Goal: Task Accomplishment & Management: Manage account settings

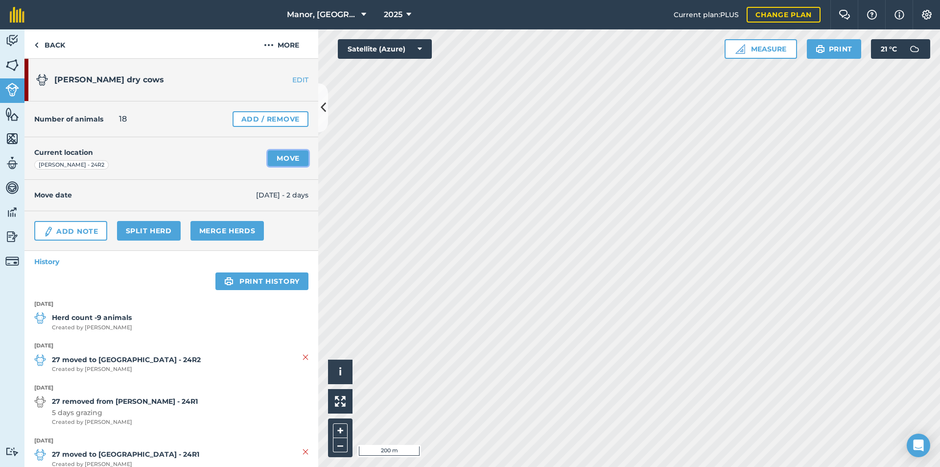
click at [289, 154] on link "Move" at bounding box center [288, 158] width 41 height 16
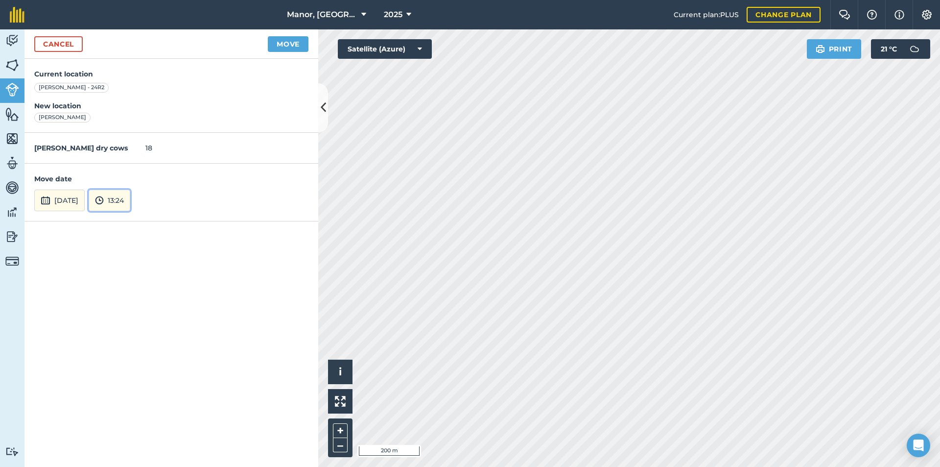
click at [129, 202] on button "13:24" at bounding box center [110, 201] width 42 height 22
click at [131, 176] on button "09:00" at bounding box center [112, 178] width 46 height 16
click at [288, 42] on button "Move" at bounding box center [288, 44] width 41 height 16
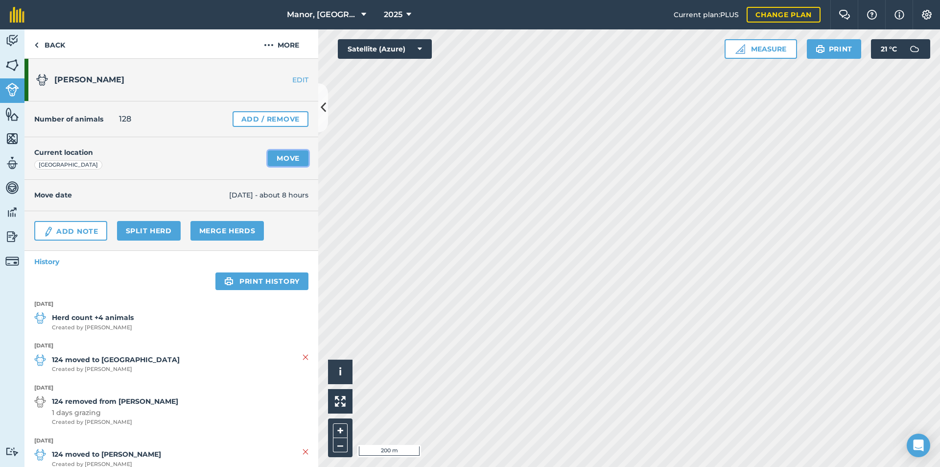
click at [295, 160] on link "Move" at bounding box center [288, 158] width 41 height 16
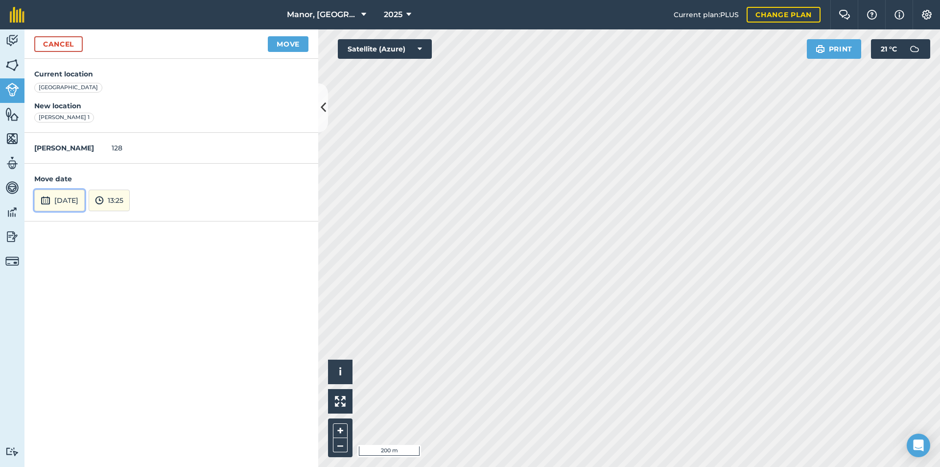
click at [80, 198] on button "[DATE]" at bounding box center [59, 201] width 50 height 22
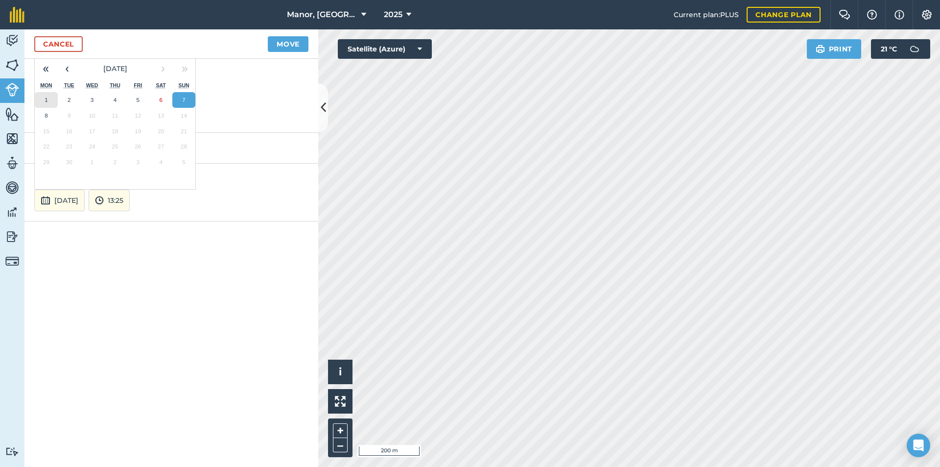
click at [48, 100] on button "1" at bounding box center [46, 100] width 23 height 16
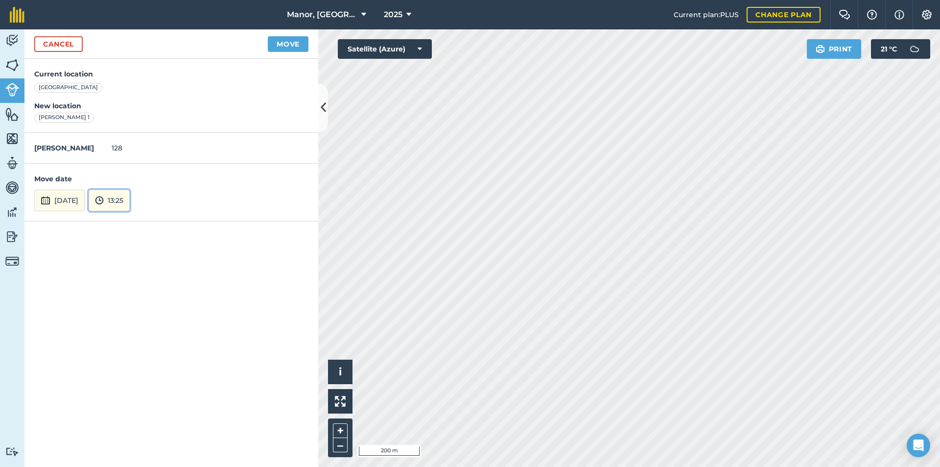
click at [130, 197] on button "13:25" at bounding box center [109, 201] width 41 height 22
click at [126, 140] on button "05:00" at bounding box center [112, 141] width 46 height 16
click at [291, 48] on button "Move" at bounding box center [288, 44] width 41 height 16
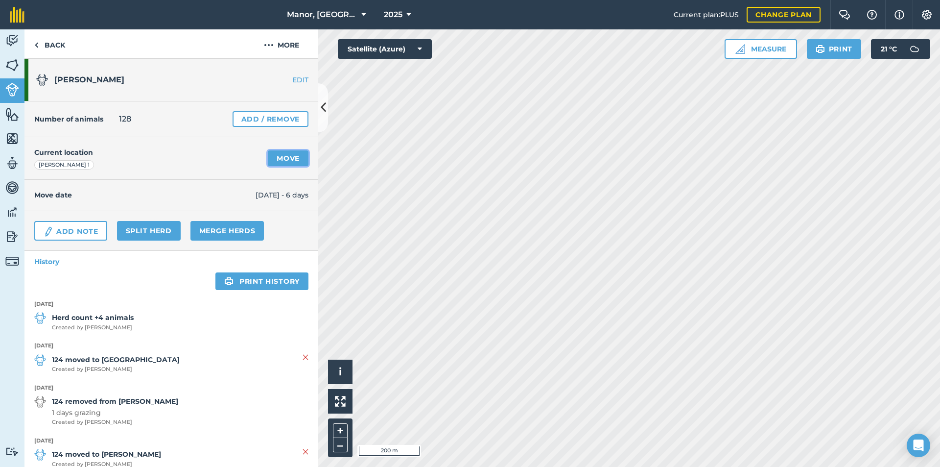
click at [285, 158] on link "Move" at bounding box center [288, 158] width 41 height 16
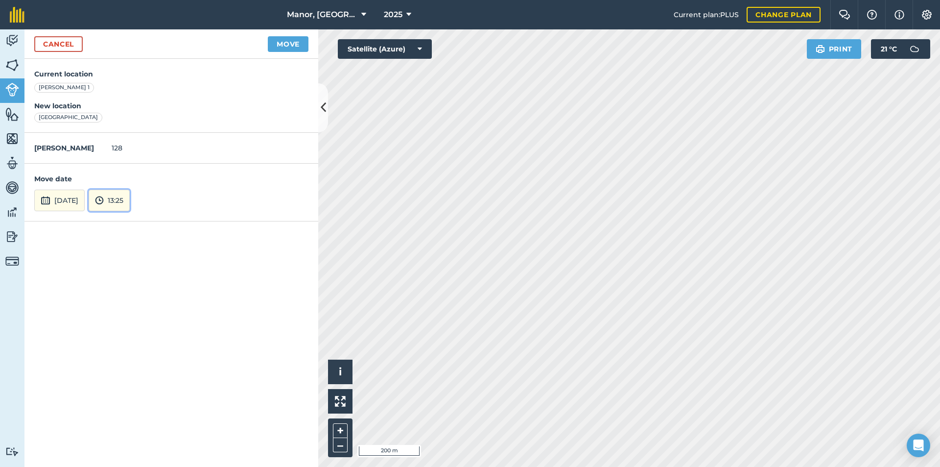
click at [130, 200] on button "13:25" at bounding box center [109, 201] width 41 height 22
click at [130, 138] on button "05:00" at bounding box center [112, 141] width 46 height 16
click at [285, 48] on button "Move" at bounding box center [288, 44] width 41 height 16
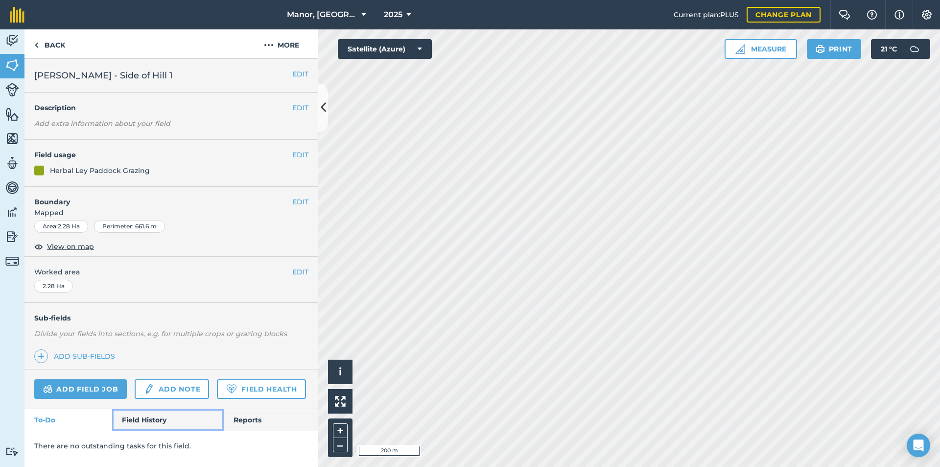
click at [140, 418] on link "Field History" at bounding box center [167, 420] width 111 height 22
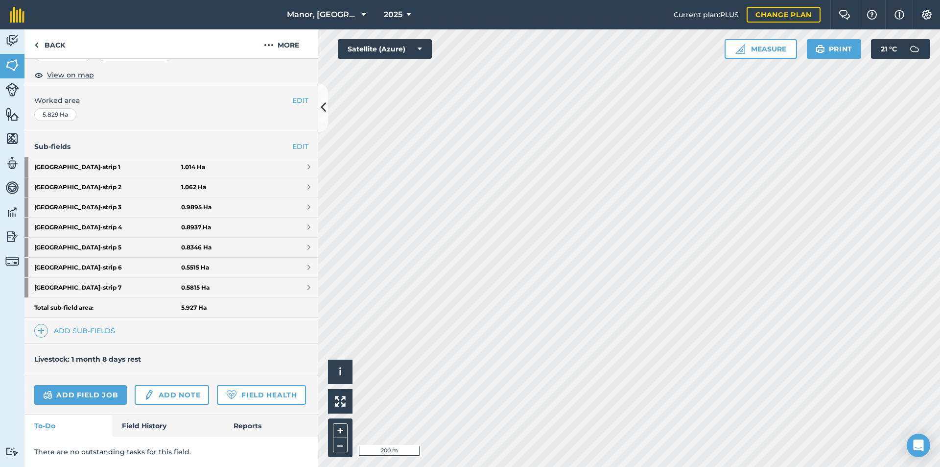
scroll to position [199, 0]
